Goal: Navigation & Orientation: Find specific page/section

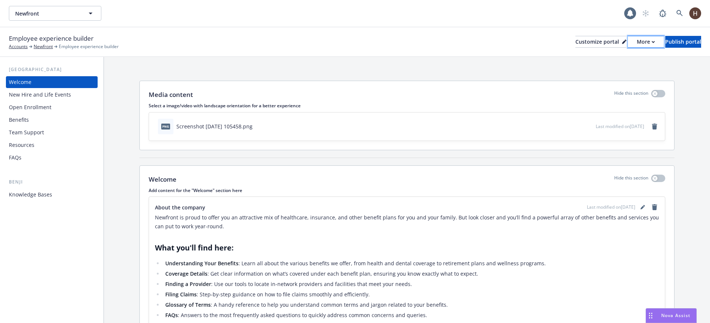
click at [637, 47] on div "More" at bounding box center [646, 41] width 18 height 11
click at [603, 70] on link "Copy portal link" at bounding box center [606, 73] width 67 height 15
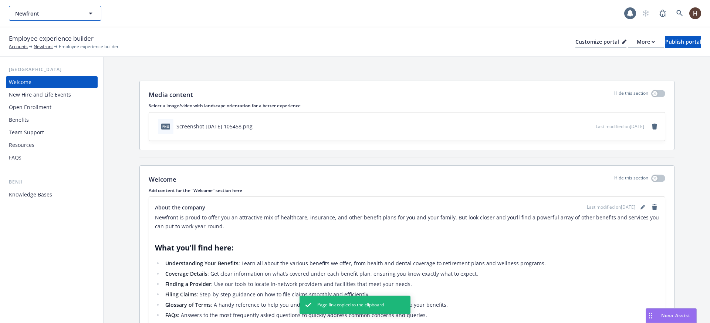
click at [82, 19] on button "Newfront" at bounding box center [55, 13] width 92 height 15
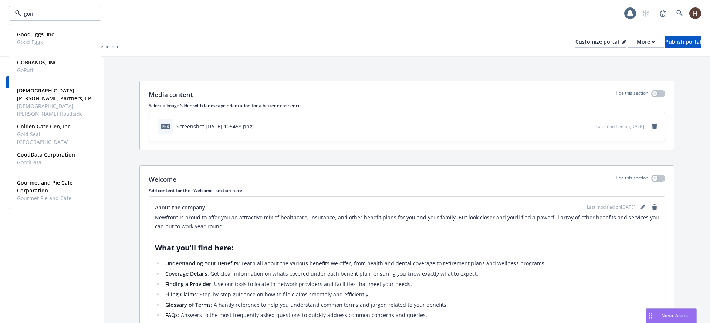
type input "gong"
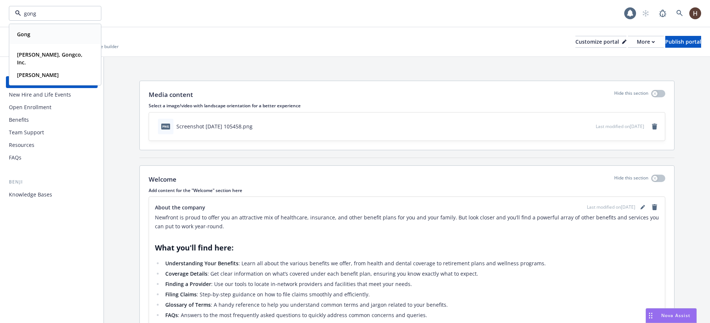
click at [56, 38] on div "Gong" at bounding box center [55, 34] width 82 height 11
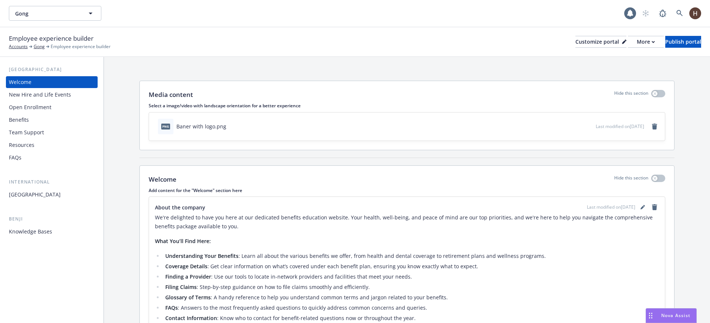
click at [607, 48] on div "Employee experience builder Accounts Gong Employee experience builder Customize…" at bounding box center [355, 42] width 693 height 16
click at [628, 45] on button "More" at bounding box center [646, 42] width 36 height 12
click at [606, 72] on link "Copy portal link" at bounding box center [606, 73] width 67 height 15
click at [41, 45] on link "Gong" at bounding box center [39, 46] width 11 height 7
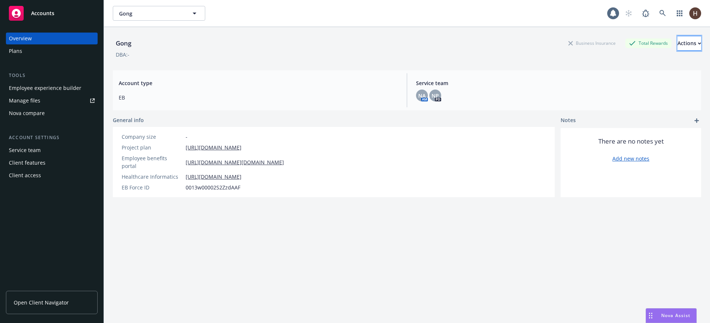
drag, startPoint x: 674, startPoint y: 45, endPoint x: 668, endPoint y: 47, distance: 5.7
click at [678, 46] on div "Actions" at bounding box center [690, 43] width 24 height 14
click at [448, 42] on div "Gong Business Insurance Total Rewards Actions Edit account summary Copy logging…" at bounding box center [407, 43] width 589 height 15
click at [61, 51] on div "Plans" at bounding box center [52, 51] width 86 height 12
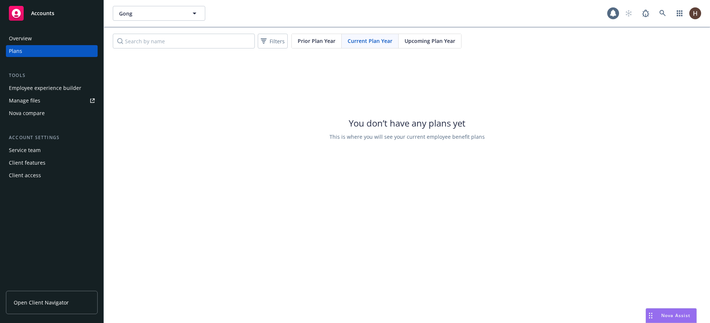
click at [64, 40] on div "Overview" at bounding box center [52, 39] width 86 height 12
